Goal: Book appointment/travel/reservation

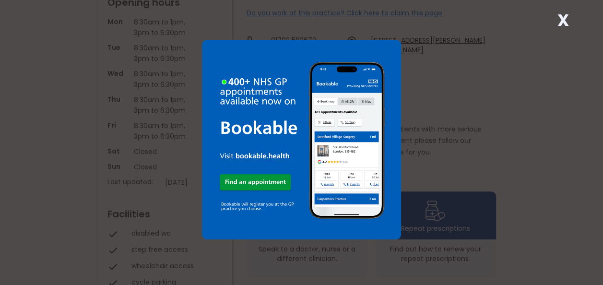
scroll to position [192, 0]
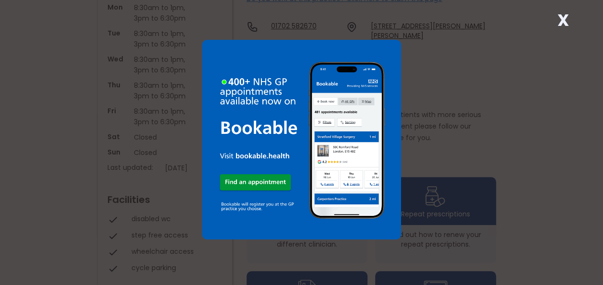
click at [491, 77] on div "X" at bounding box center [301, 142] width 603 height 285
click at [561, 14] on strong "X" at bounding box center [564, 20] width 12 height 23
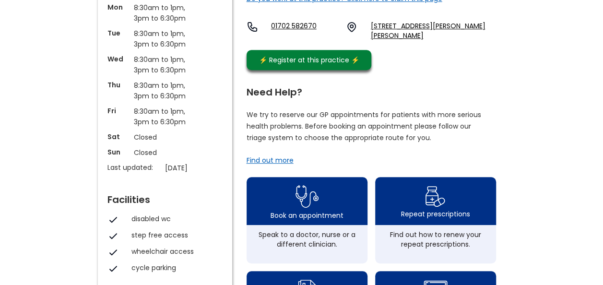
scroll to position [240, 0]
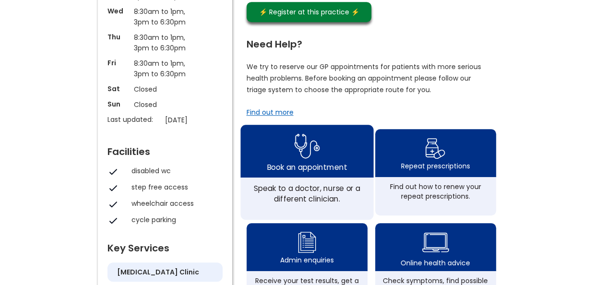
click at [288, 127] on div "Book an appointment" at bounding box center [306, 151] width 133 height 53
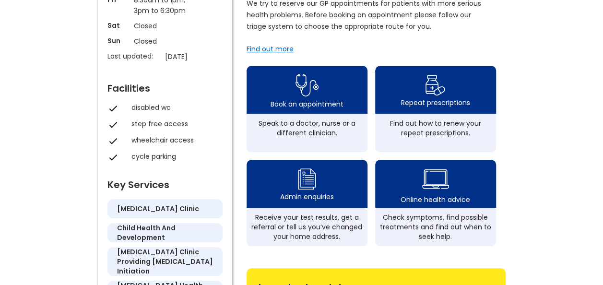
scroll to position [336, 0]
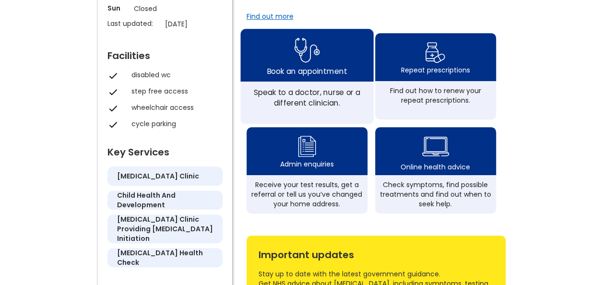
click at [319, 65] on div "Book an appointment" at bounding box center [307, 70] width 80 height 11
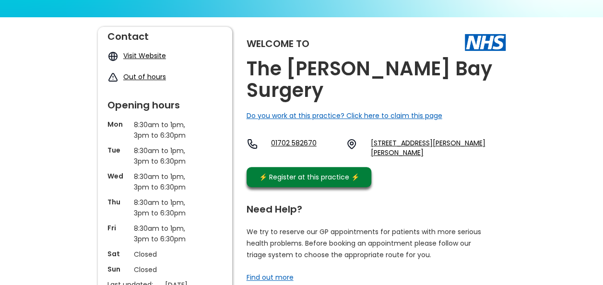
scroll to position [96, 0]
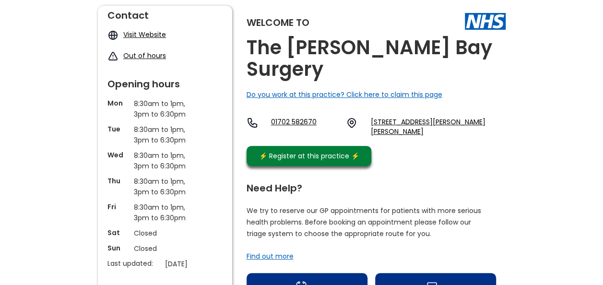
click at [141, 32] on link "Visit Website" at bounding box center [144, 35] width 43 height 10
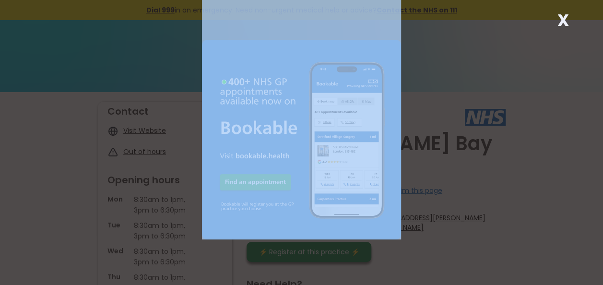
click at [571, 15] on div "X" at bounding box center [301, 142] width 603 height 285
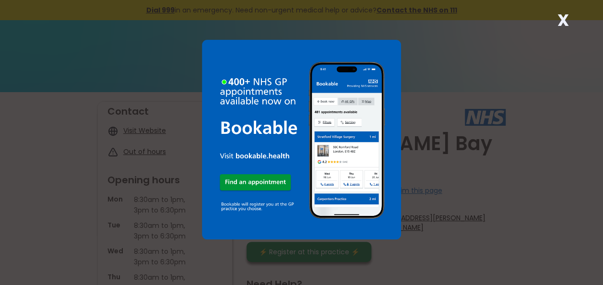
drag, startPoint x: 571, startPoint y: 15, endPoint x: 560, endPoint y: 19, distance: 11.7
click at [559, 19] on strong "X" at bounding box center [564, 20] width 12 height 23
